Goal: Task Accomplishment & Management: Complete application form

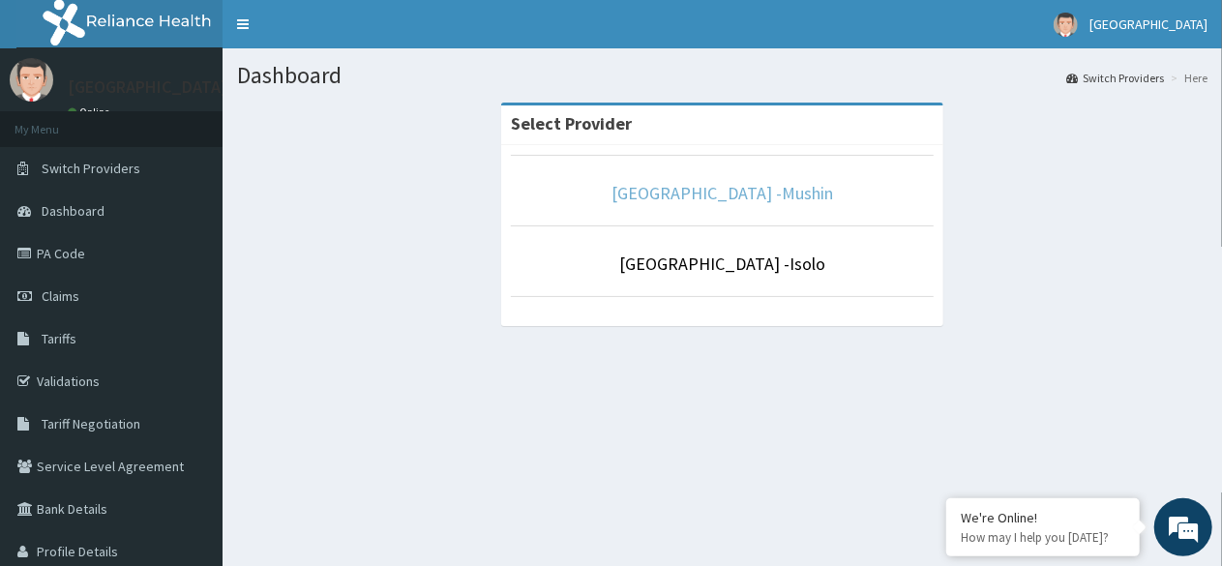
click at [680, 189] on link "[GEOGRAPHIC_DATA] -Mushin" at bounding box center [723, 193] width 222 height 22
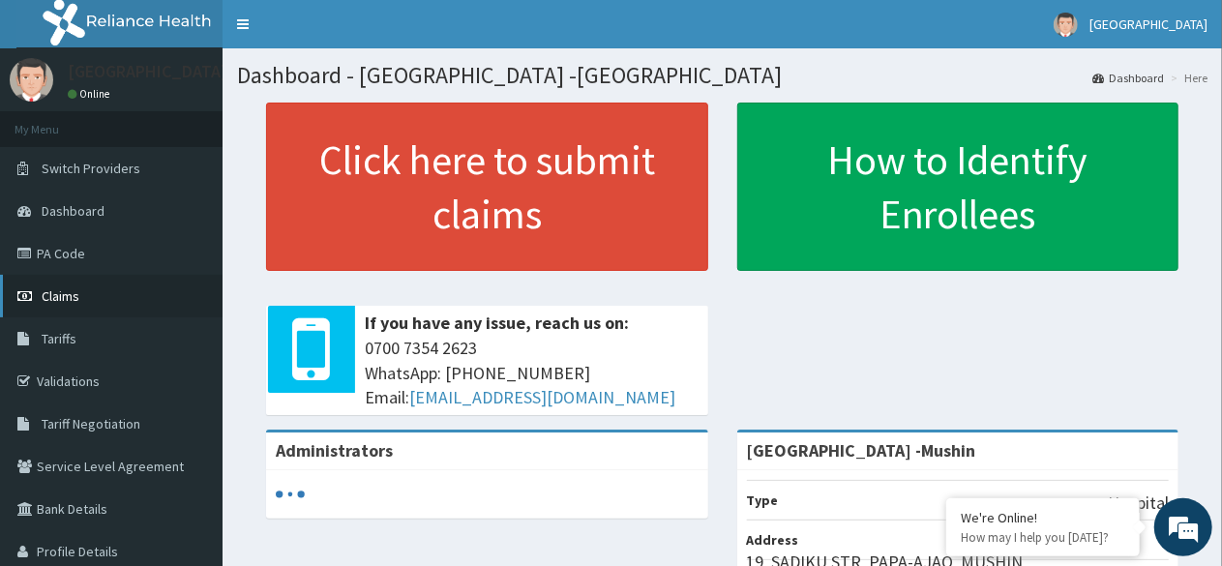
click at [67, 301] on span "Claims" at bounding box center [61, 295] width 38 height 17
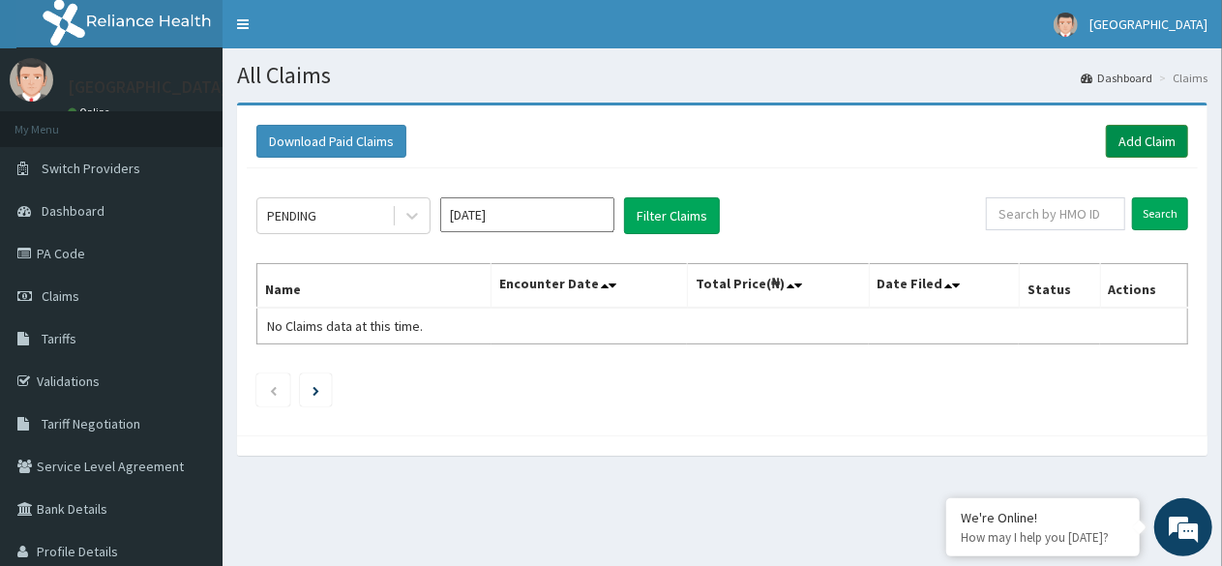
click at [1152, 136] on link "Add Claim" at bounding box center [1147, 141] width 82 height 33
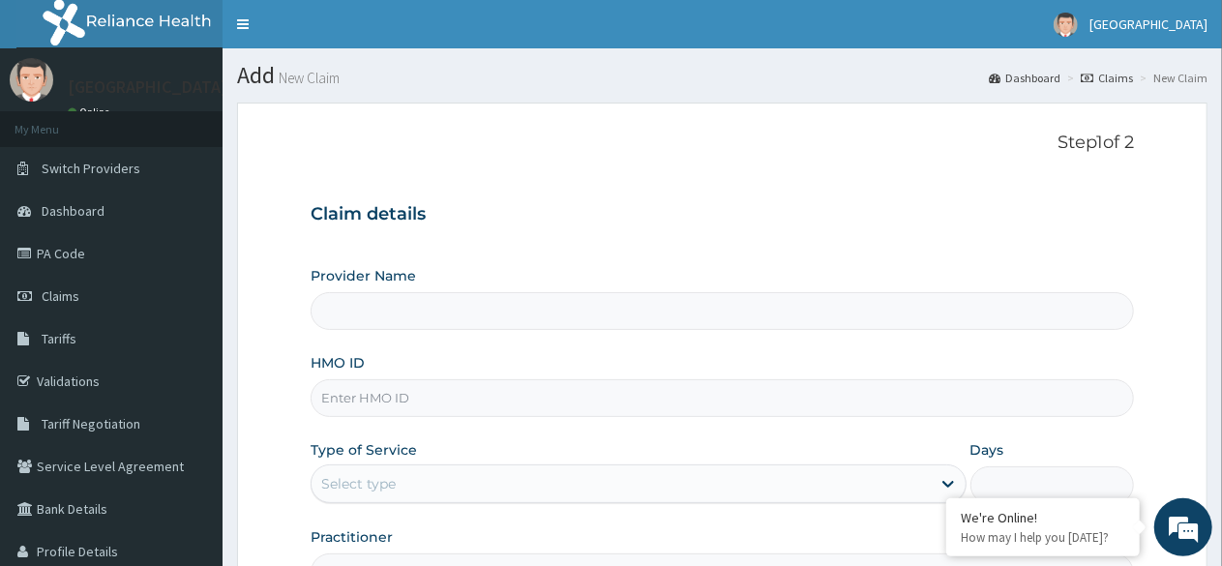
type input "Sentinel Hospital -Mushin"
click at [379, 404] on input "HMO ID" at bounding box center [723, 398] width 824 height 38
type input "DWP/10065/A"
click at [423, 454] on div "Type of Service Select type" at bounding box center [638, 472] width 655 height 64
click at [413, 448] on label "Type of Service" at bounding box center [364, 449] width 106 height 19
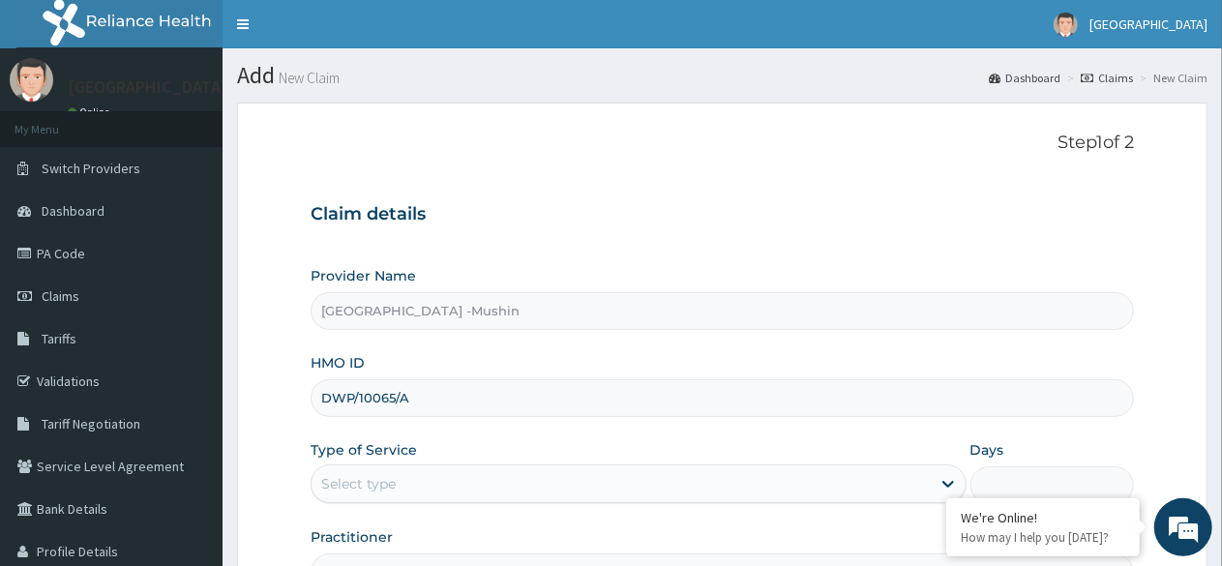
click at [402, 448] on label "Type of Service" at bounding box center [364, 449] width 106 height 19
